Goal: Task Accomplishment & Management: Manage account settings

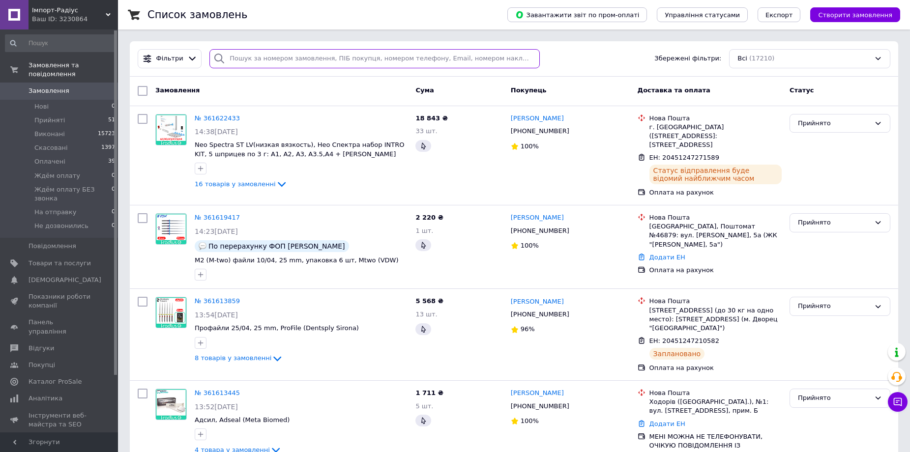
click at [386, 58] on input "search" at bounding box center [374, 58] width 330 height 19
type input "вручинська"
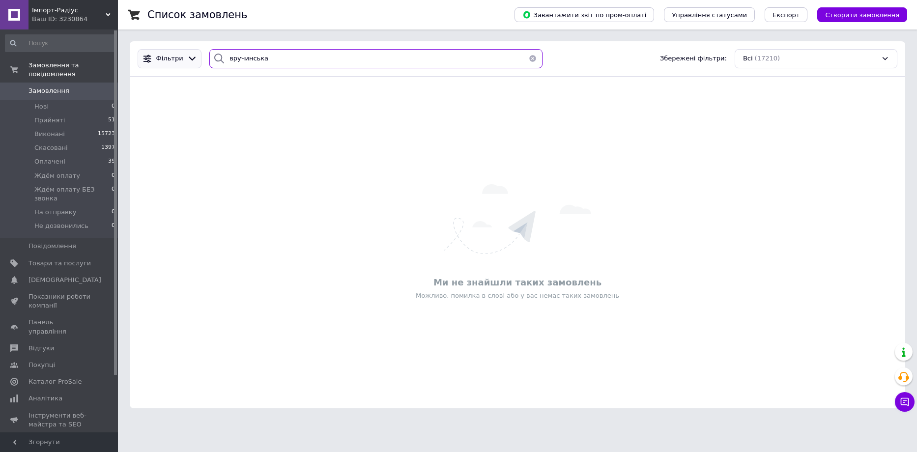
drag, startPoint x: 386, startPoint y: 58, endPoint x: 170, endPoint y: 62, distance: 216.3
click at [170, 62] on div "Фільтри вручинська Збережені фільтри: Всі (17210)" at bounding box center [518, 58] width 768 height 19
type input "3"
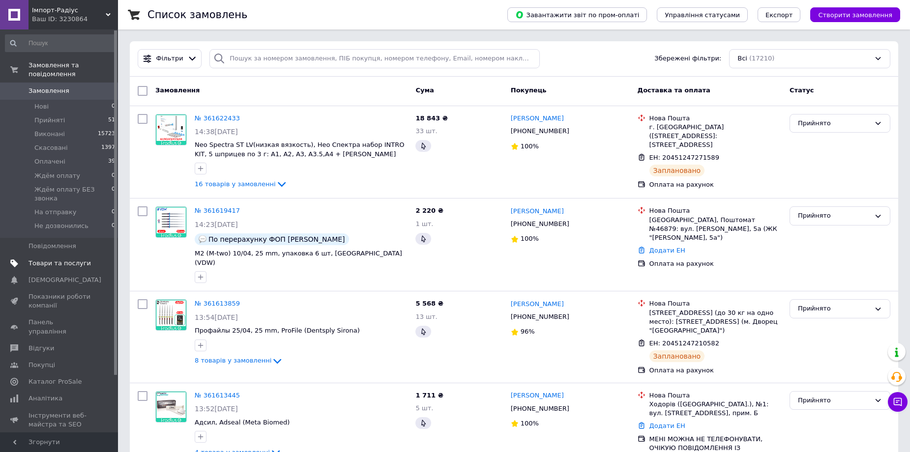
click at [44, 259] on span "Товари та послуги" at bounding box center [60, 263] width 62 height 9
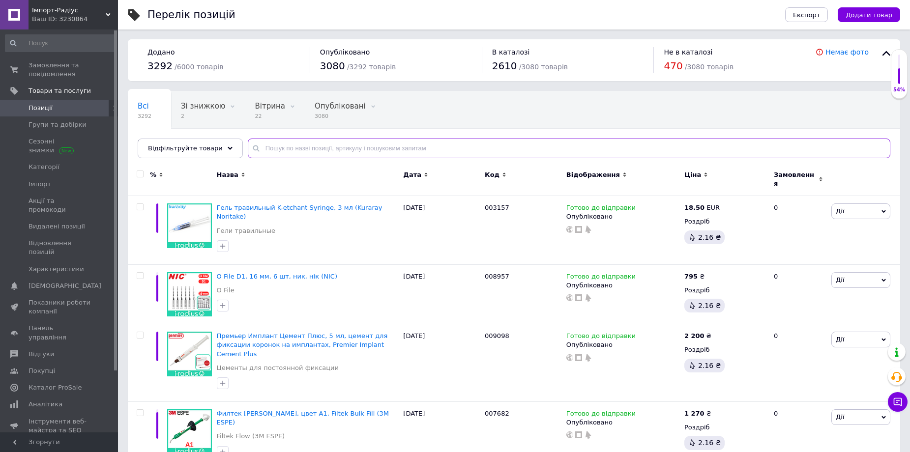
click at [311, 153] on input "text" at bounding box center [569, 149] width 642 height 20
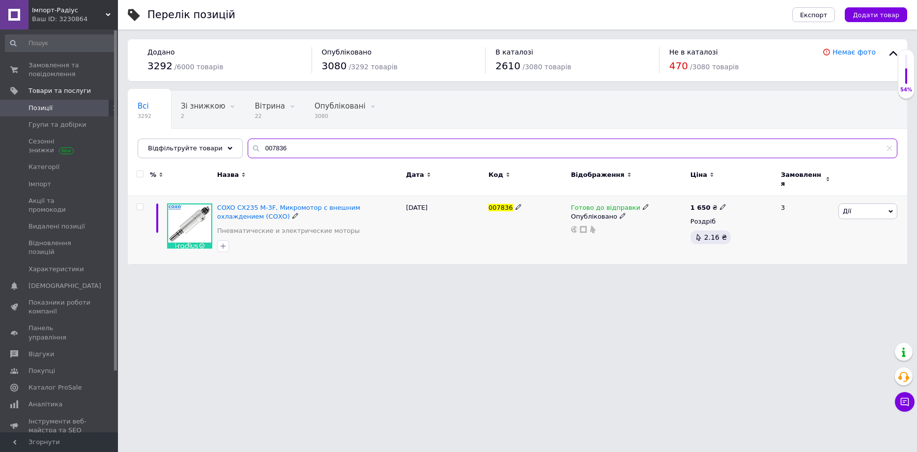
type input "007836"
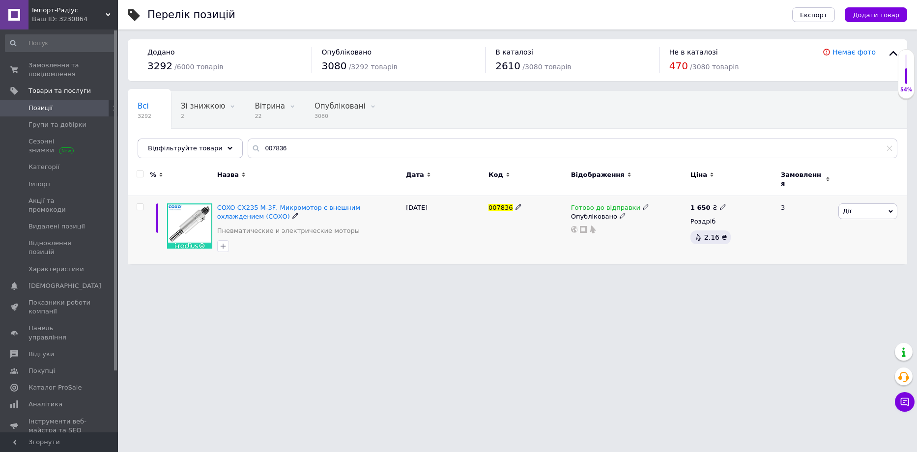
click at [632, 204] on div "Готово до відправки" at bounding box center [610, 208] width 78 height 9
click at [663, 231] on li "Немає в наявності" at bounding box center [696, 238] width 93 height 14
click at [626, 274] on html "Імпорт-Радіус Ваш ID: 3230864 Сайт Імпорт-Радіус Кабінет покупця Перевірити ста…" at bounding box center [458, 137] width 917 height 274
click at [58, 71] on span "Замовлення та повідомлення" at bounding box center [60, 70] width 62 height 18
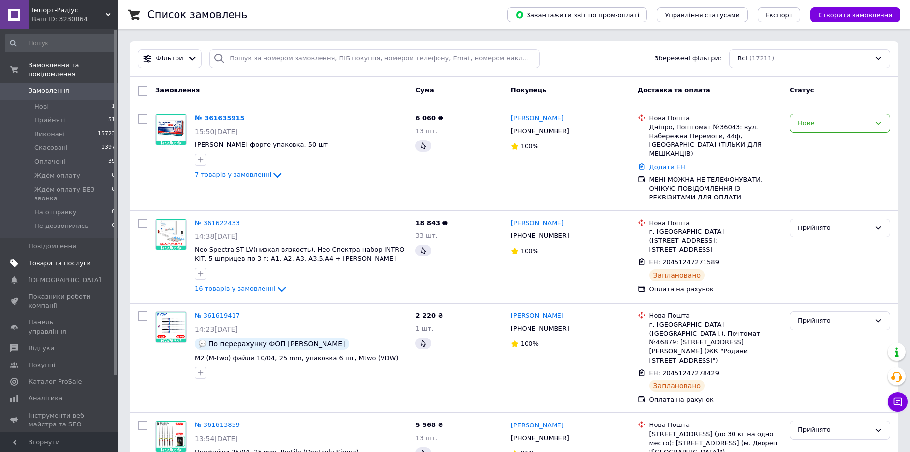
click at [77, 259] on span "Товари та послуги" at bounding box center [60, 263] width 62 height 9
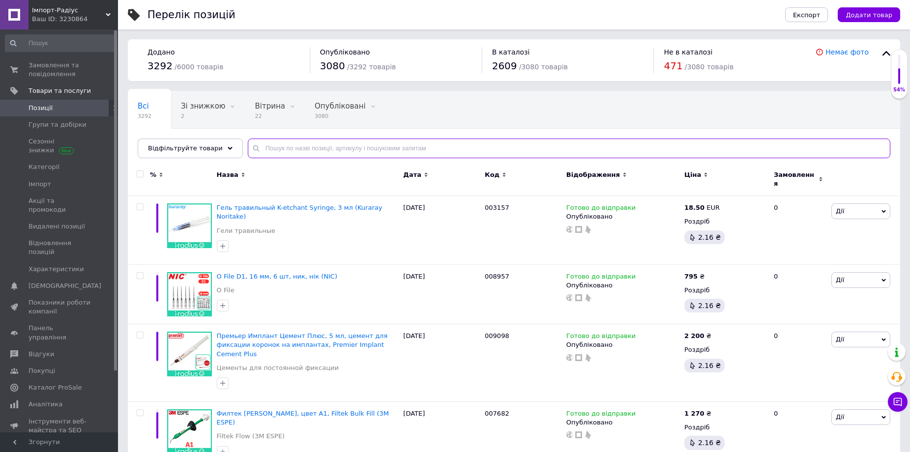
click at [290, 148] on input "text" at bounding box center [569, 149] width 642 height 20
paste input "003557"
type input "003557"
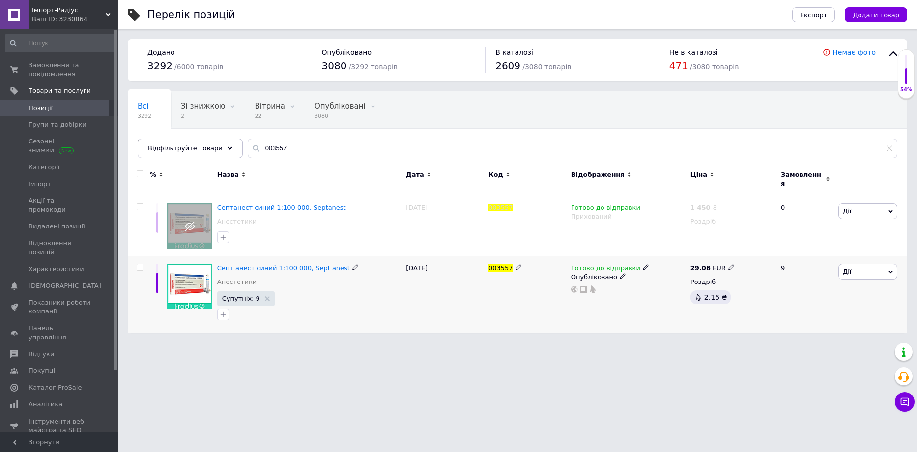
click at [643, 265] on use at bounding box center [645, 267] width 5 height 5
click at [657, 292] on li "Немає в наявності" at bounding box center [696, 299] width 93 height 14
click at [634, 324] on div "Готово до відправки Наявність Немає в наявності В наявності Під замовлення Гото…" at bounding box center [628, 294] width 119 height 77
click at [46, 107] on span "Позиції" at bounding box center [41, 108] width 24 height 9
click at [51, 120] on span "Групи та добірки" at bounding box center [58, 124] width 58 height 9
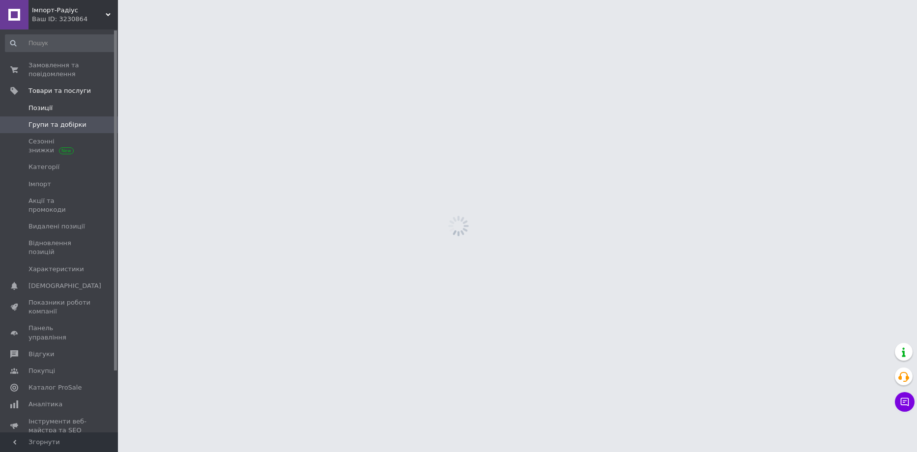
click at [57, 107] on span "Позиції" at bounding box center [60, 108] width 62 height 9
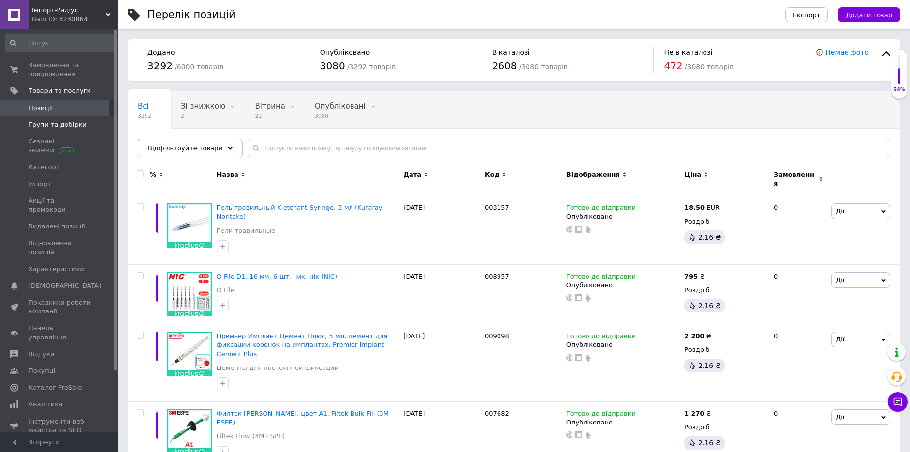
click at [32, 123] on span "Групи та добірки" at bounding box center [58, 124] width 58 height 9
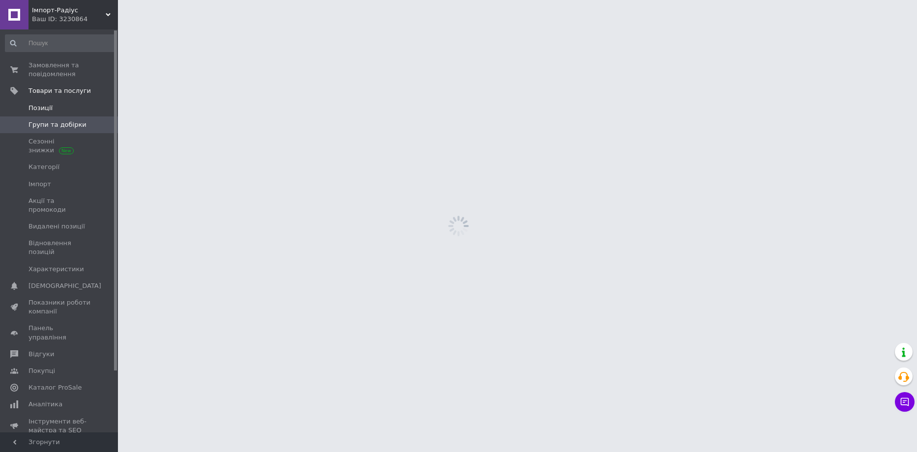
click at [49, 107] on span "Позиції" at bounding box center [41, 108] width 24 height 9
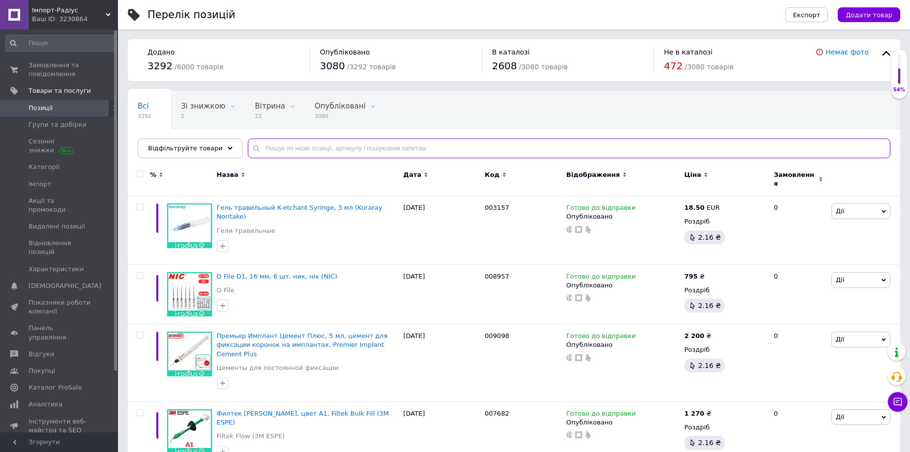
click at [291, 142] on input "text" at bounding box center [569, 149] width 642 height 20
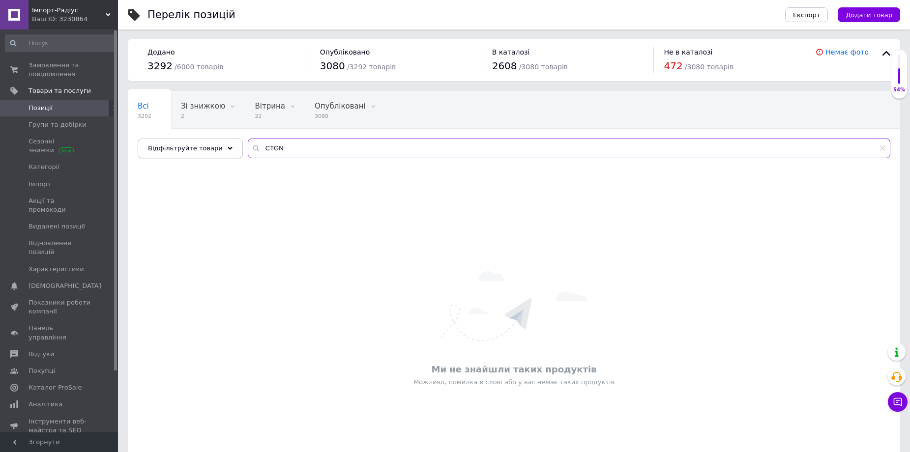
drag, startPoint x: 302, startPoint y: 150, endPoint x: 160, endPoint y: 144, distance: 142.7
click at [160, 144] on div "Відфільтруйте товари CTGN" at bounding box center [514, 149] width 753 height 20
type input "SEPT"
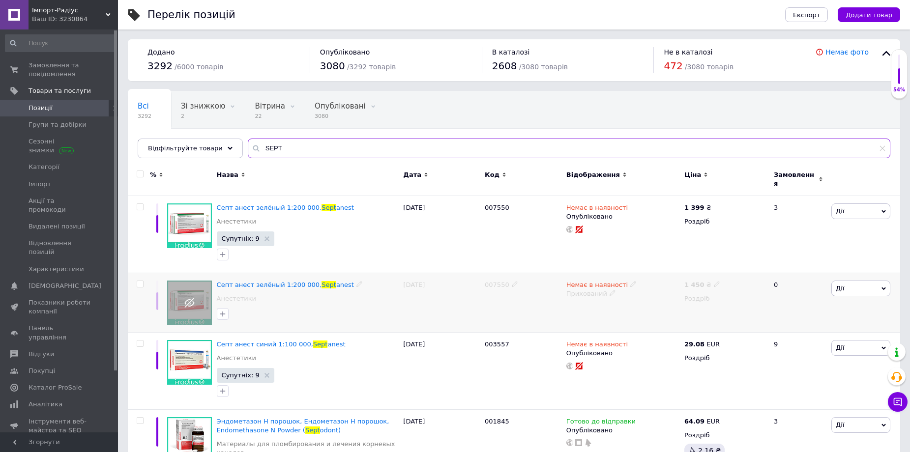
scroll to position [98, 0]
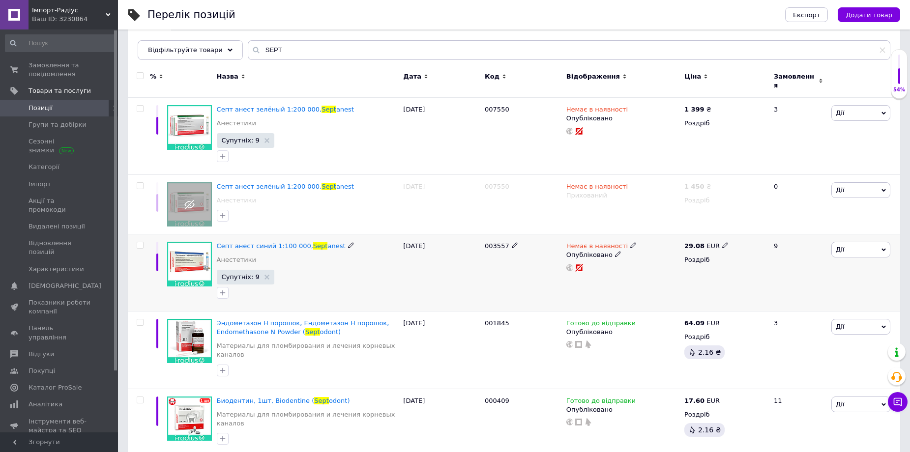
click at [630, 242] on icon at bounding box center [633, 245] width 6 height 6
click at [659, 274] on li "Готово до відправки" at bounding box center [684, 281] width 93 height 14
click at [614, 292] on div "Немає в наявності Наявність [PERSON_NAME] до відправки В наявності Немає в наяв…" at bounding box center [623, 272] width 118 height 77
